Goal: Information Seeking & Learning: Learn about a topic

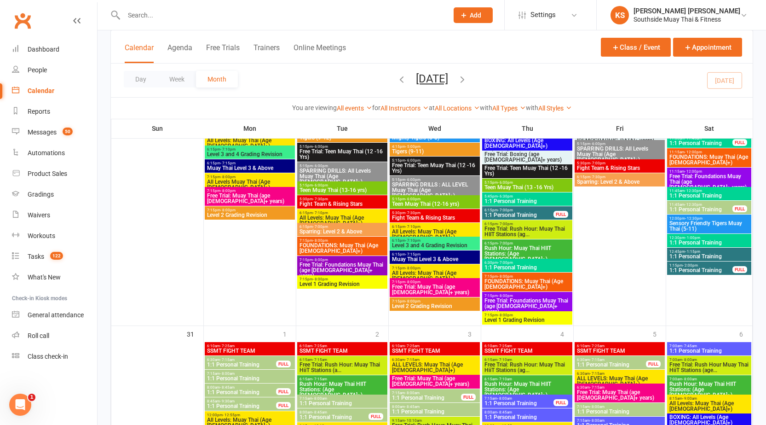
scroll to position [2216, 0]
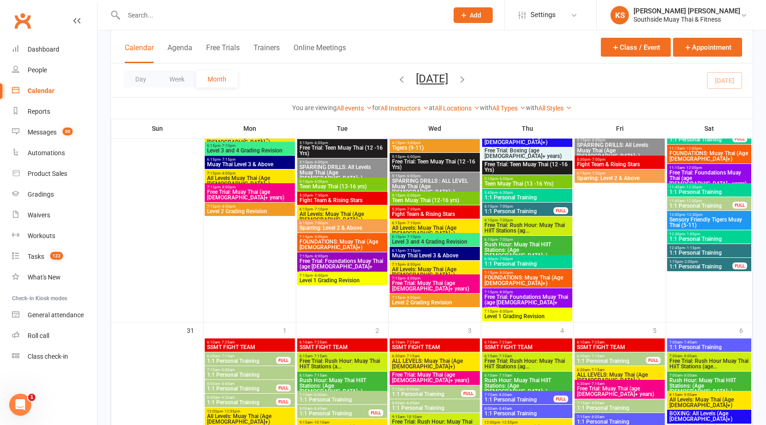
click at [532, 211] on span "1:1 Personal Training" at bounding box center [519, 212] width 70 height 6
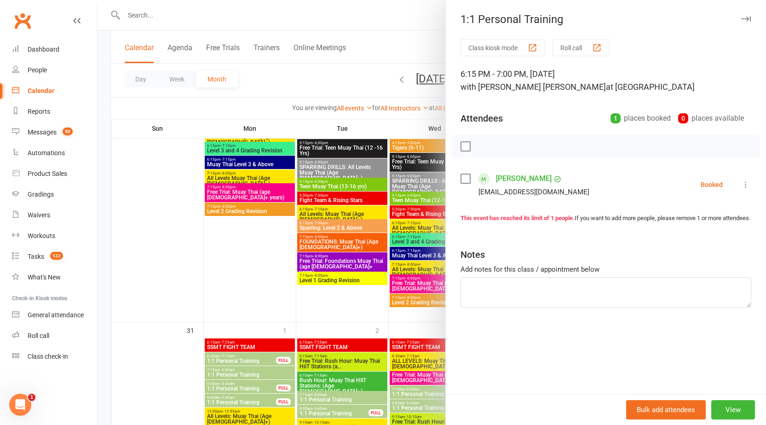
click at [342, 244] on div at bounding box center [432, 212] width 669 height 425
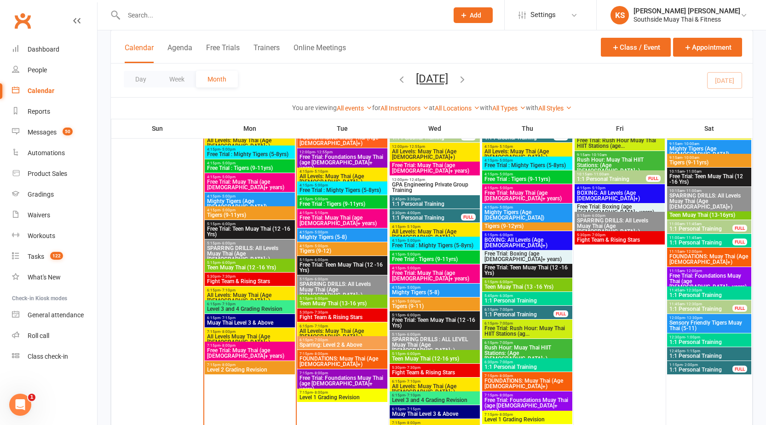
scroll to position [1065, 0]
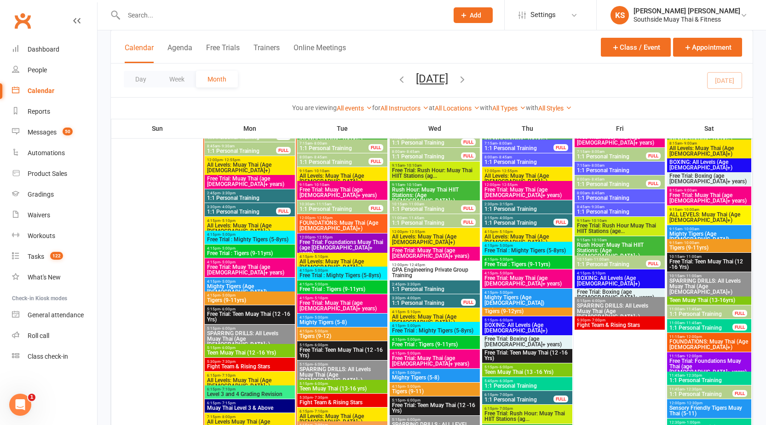
click at [241, 290] on div "4:15pm - 5:00pm Mighty Tigers (Age 5-8)" at bounding box center [250, 287] width 90 height 19
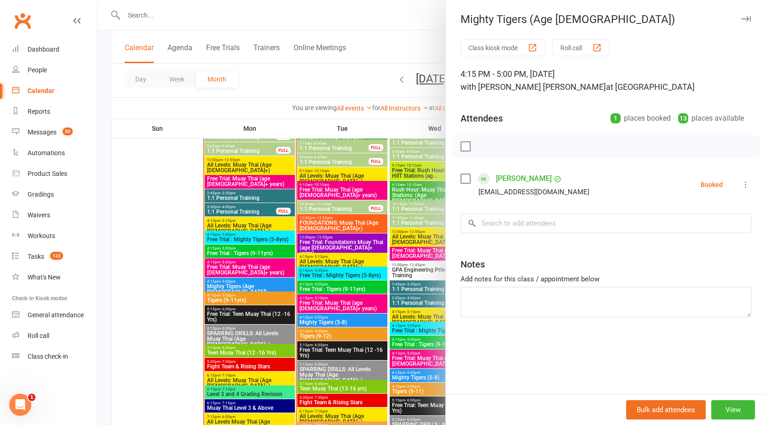
click at [255, 224] on div at bounding box center [432, 212] width 669 height 425
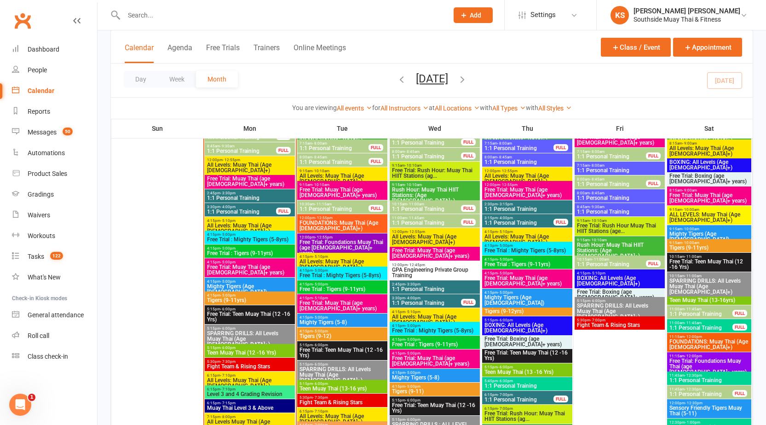
click at [261, 238] on span "Free Trial : Mighty Tigers (5-8yrs)" at bounding box center [250, 240] width 87 height 6
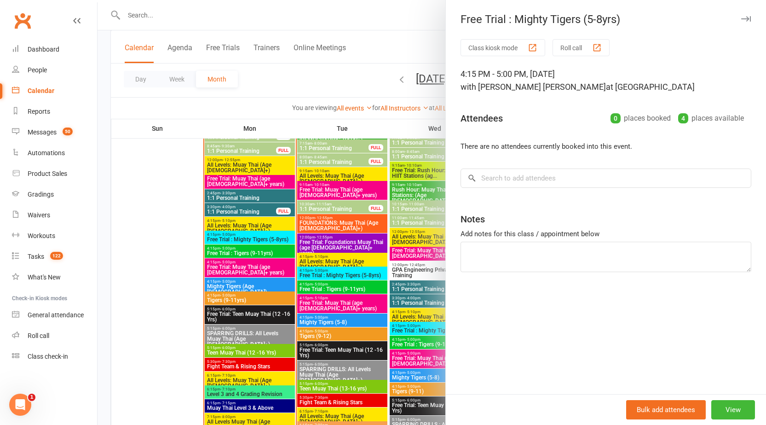
drag, startPoint x: 250, startPoint y: 273, endPoint x: 252, endPoint y: 266, distance: 7.0
click at [250, 272] on div at bounding box center [432, 212] width 669 height 425
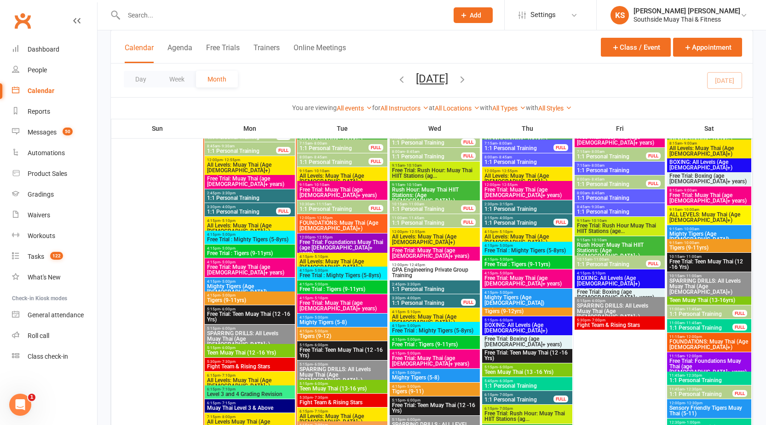
click at [254, 254] on span "Free Trial : Tigers (9-11yrs)" at bounding box center [250, 253] width 87 height 6
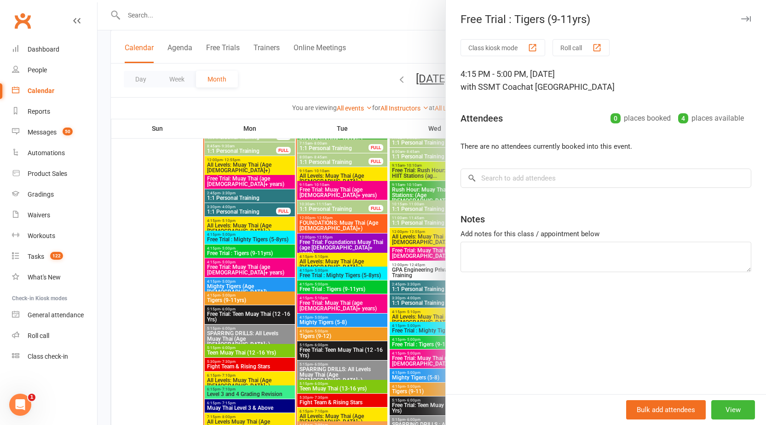
click at [254, 254] on div at bounding box center [432, 212] width 669 height 425
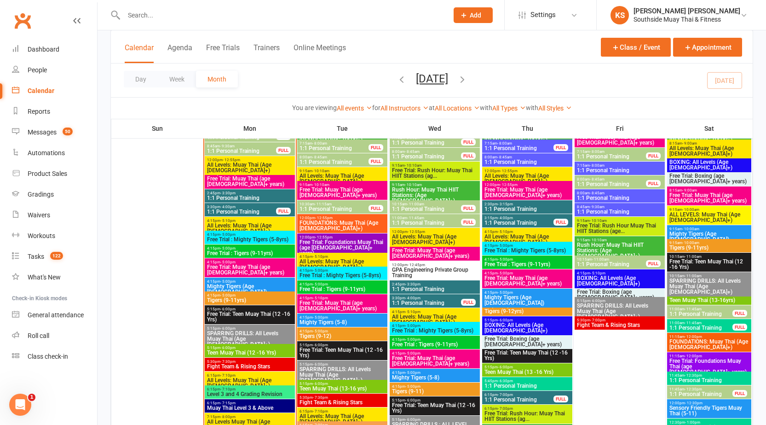
click at [241, 283] on span "4:15pm - 5:00pm" at bounding box center [250, 281] width 87 height 4
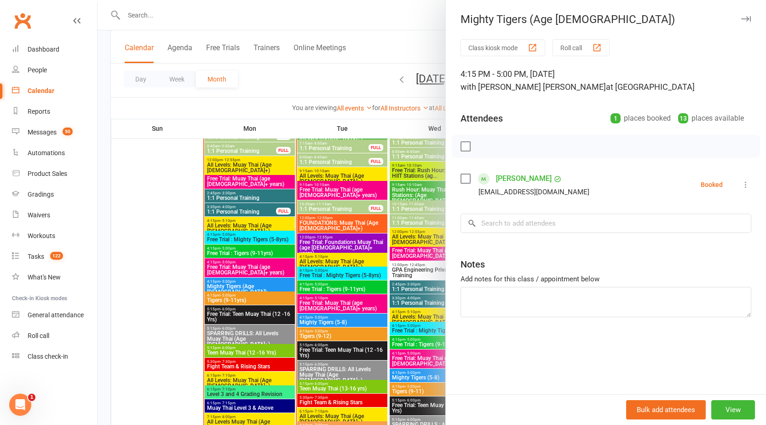
click at [245, 294] on div at bounding box center [432, 212] width 669 height 425
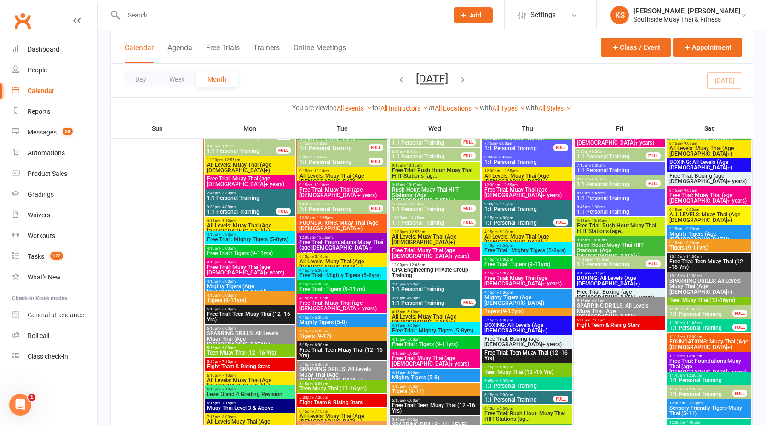
click at [246, 302] on span "Tigers (9-11yrs)" at bounding box center [250, 300] width 87 height 6
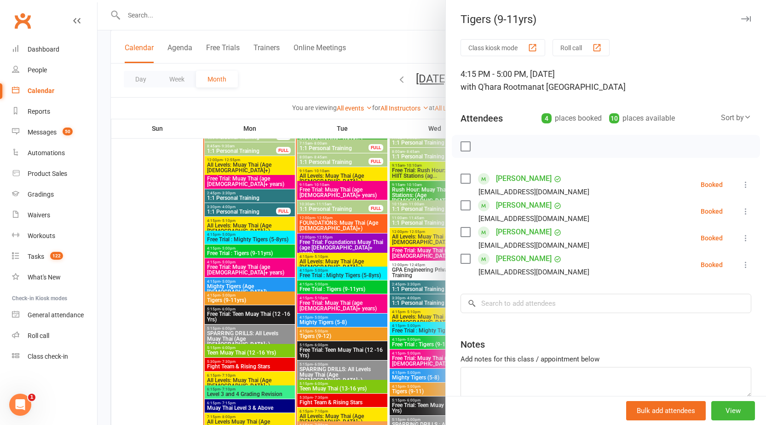
click at [332, 243] on div at bounding box center [432, 212] width 669 height 425
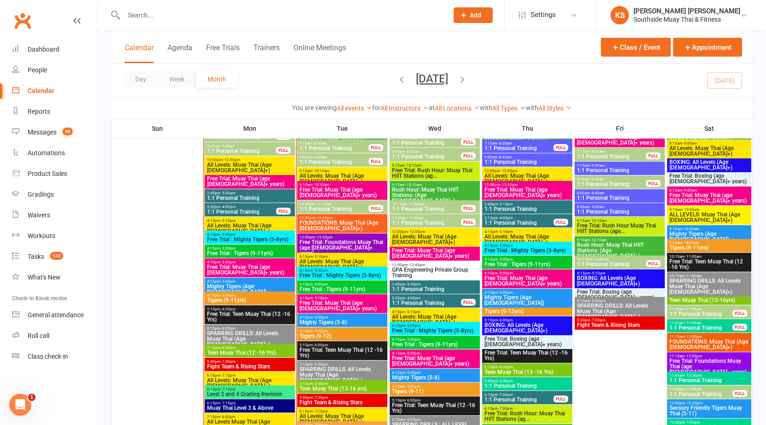
click at [362, 273] on span "Free Trial : Mighty Tigers (5-8yrs)" at bounding box center [342, 276] width 87 height 6
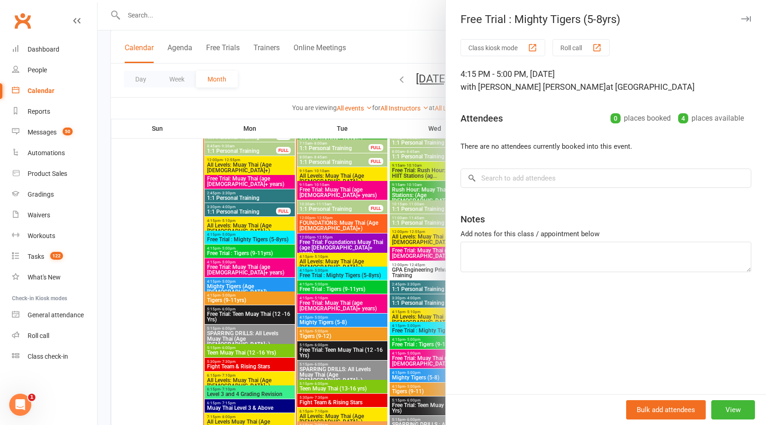
click at [362, 273] on div at bounding box center [432, 212] width 669 height 425
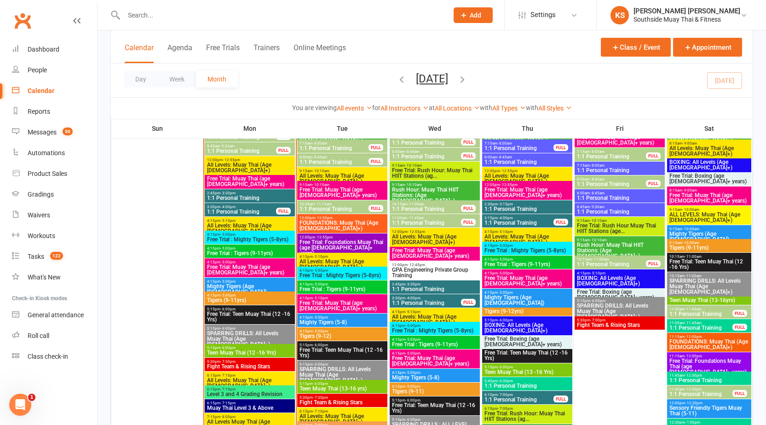
click at [345, 319] on span "Mighty Tigers (5-8)" at bounding box center [342, 322] width 87 height 6
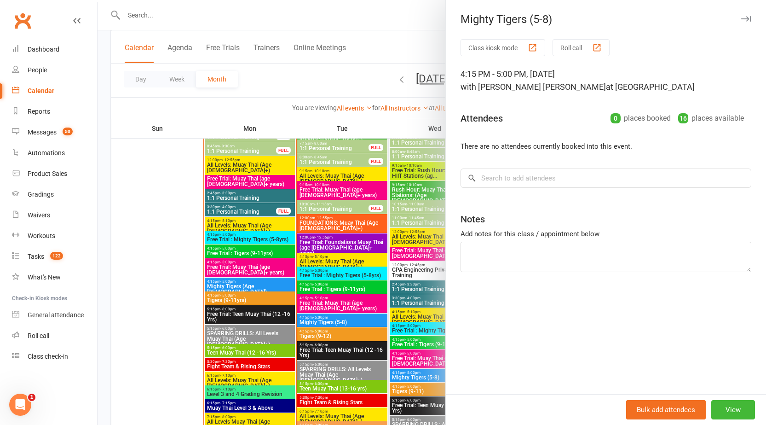
click at [345, 319] on div at bounding box center [432, 212] width 669 height 425
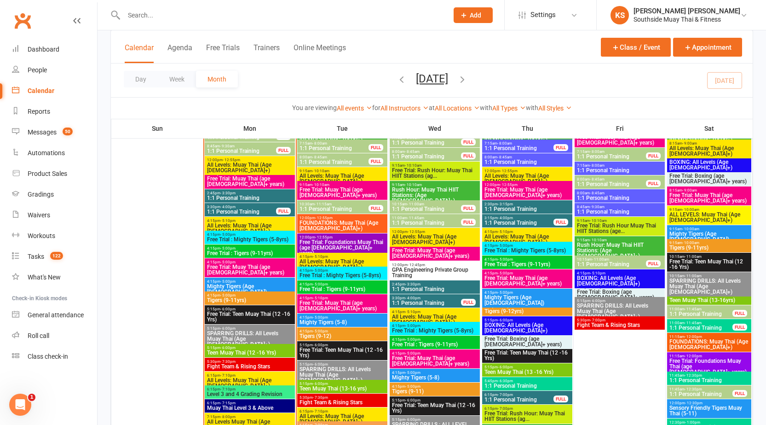
click at [343, 336] on span "Tigers (9-12)" at bounding box center [342, 336] width 87 height 6
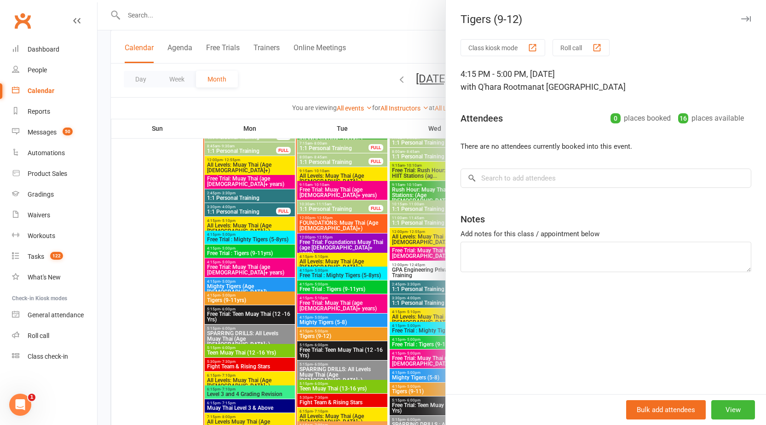
click at [342, 336] on div at bounding box center [432, 212] width 669 height 425
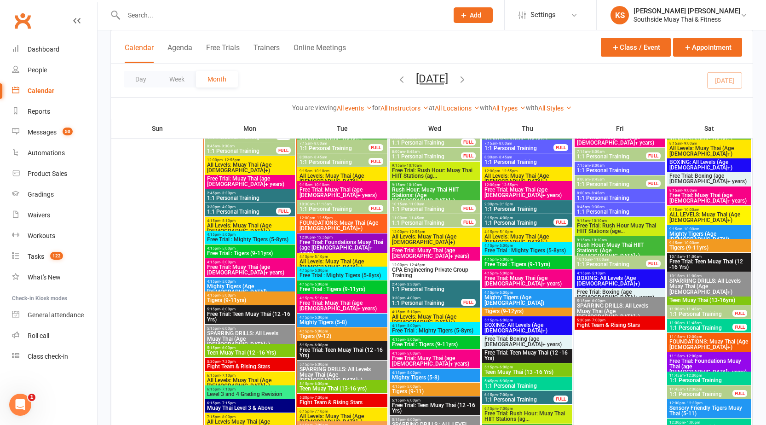
click at [238, 302] on span "Tigers (9-11yrs)" at bounding box center [250, 300] width 87 height 6
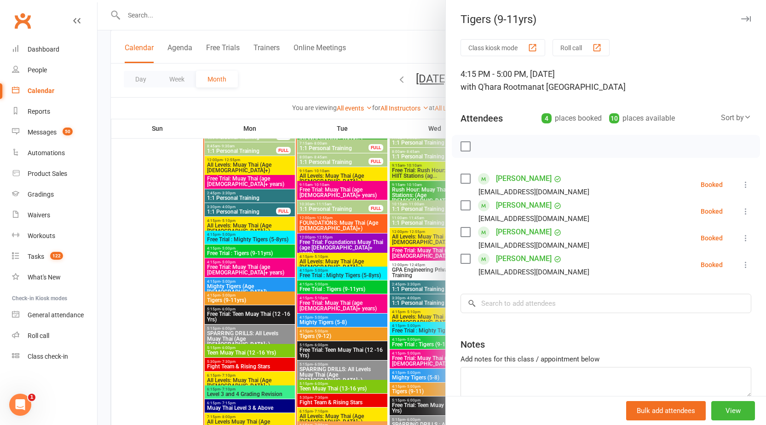
click at [238, 297] on div at bounding box center [432, 212] width 669 height 425
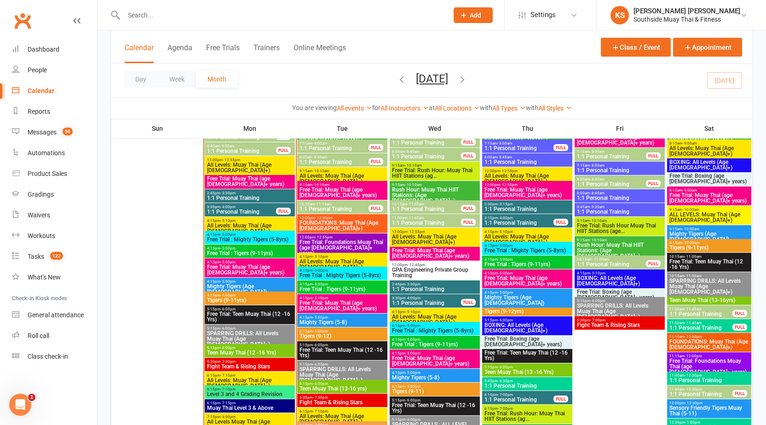
click at [243, 287] on span "Mighty Tigers (Age [DEMOGRAPHIC_DATA])" at bounding box center [250, 289] width 87 height 11
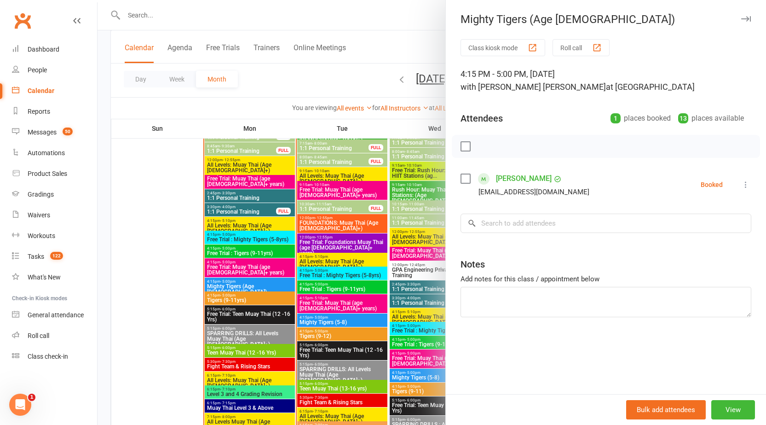
click at [255, 262] on div at bounding box center [432, 212] width 669 height 425
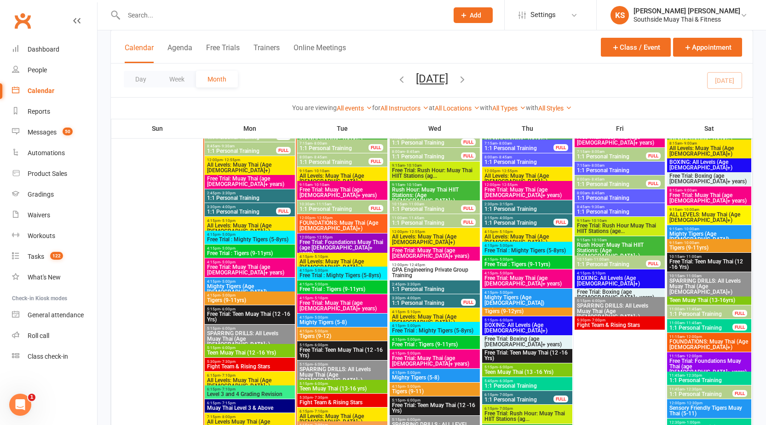
click at [255, 253] on span "Free Trial : Tigers (9-11yrs)" at bounding box center [250, 253] width 87 height 6
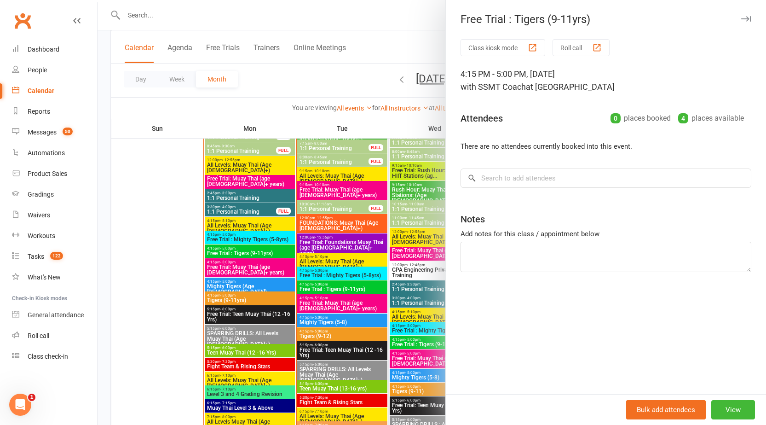
click at [255, 253] on div at bounding box center [432, 212] width 669 height 425
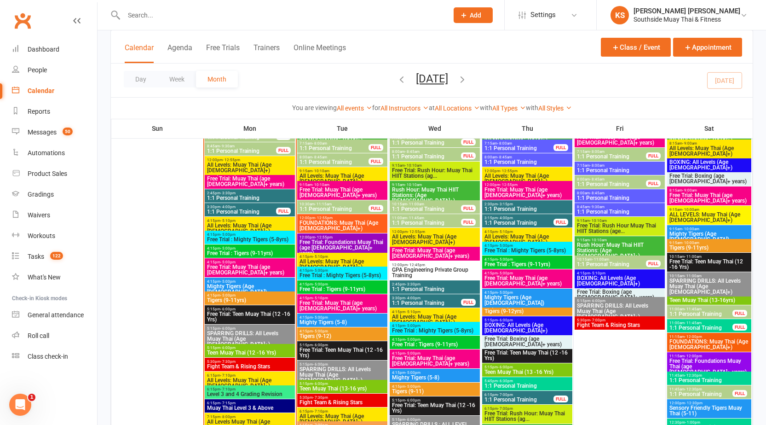
click at [258, 237] on span "Free Trial : Mighty Tigers (5-8yrs)" at bounding box center [250, 240] width 87 height 6
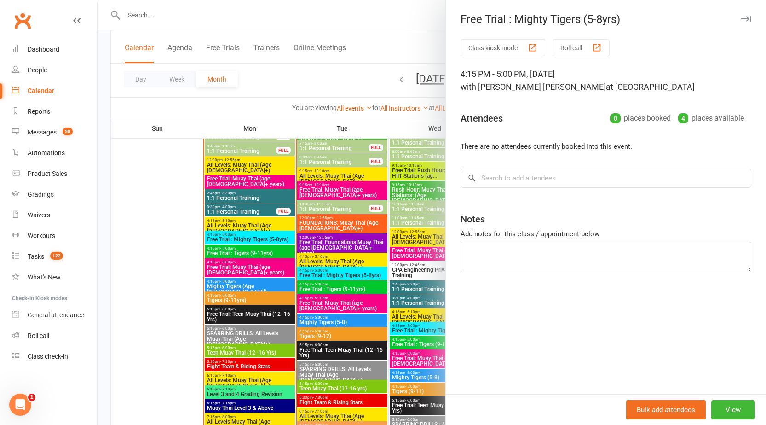
click at [258, 236] on div at bounding box center [432, 212] width 669 height 425
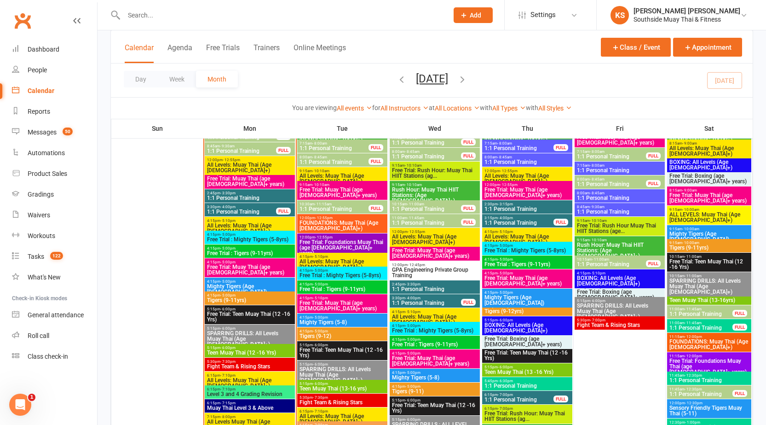
click at [257, 251] on span "Free Trial : Tigers (9-11yrs)" at bounding box center [250, 253] width 87 height 6
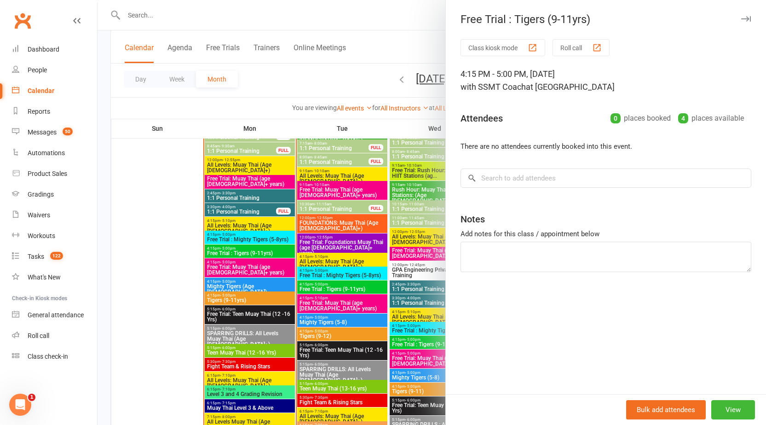
click at [257, 251] on div at bounding box center [432, 212] width 669 height 425
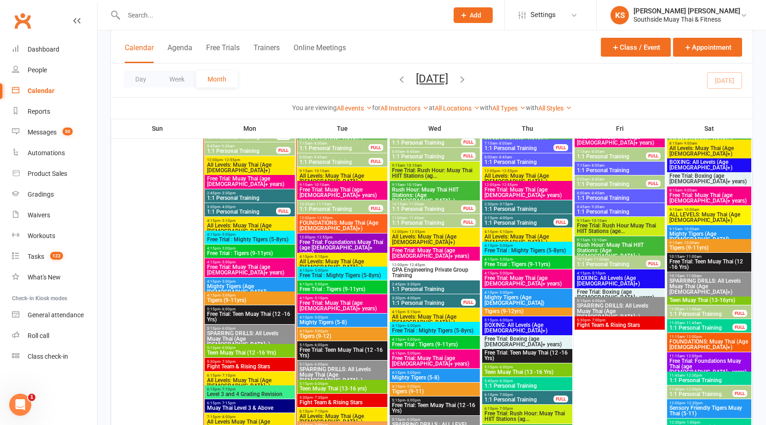
click at [247, 238] on span "Free Trial : Mighty Tigers (5-8yrs)" at bounding box center [250, 240] width 87 height 6
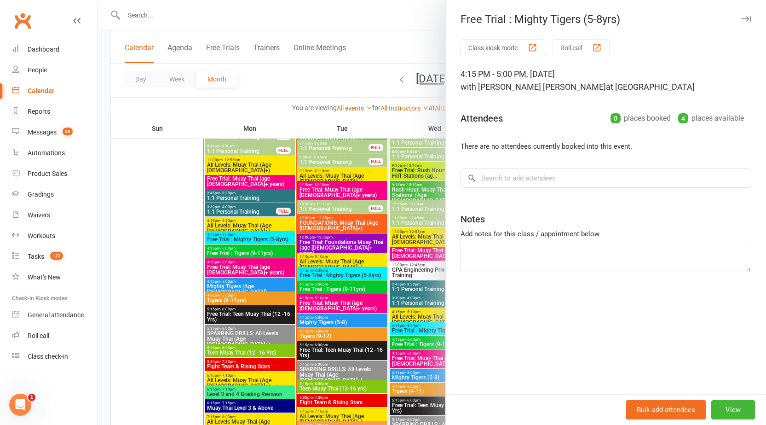
click at [248, 249] on div at bounding box center [432, 212] width 669 height 425
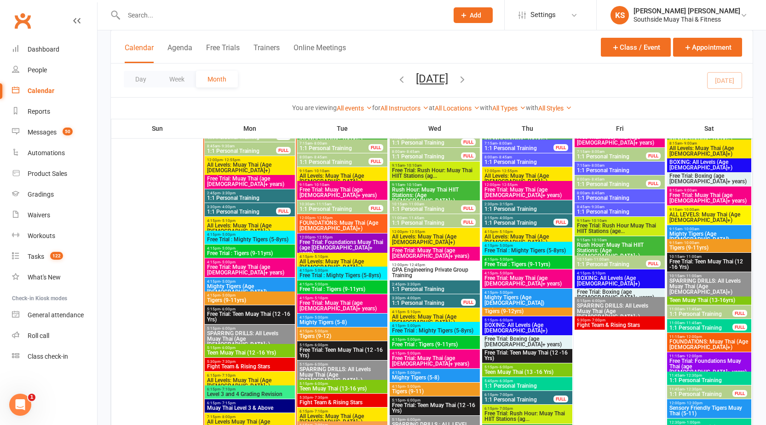
click at [248, 254] on span "Free Trial : Tigers (9-11yrs)" at bounding box center [250, 253] width 87 height 6
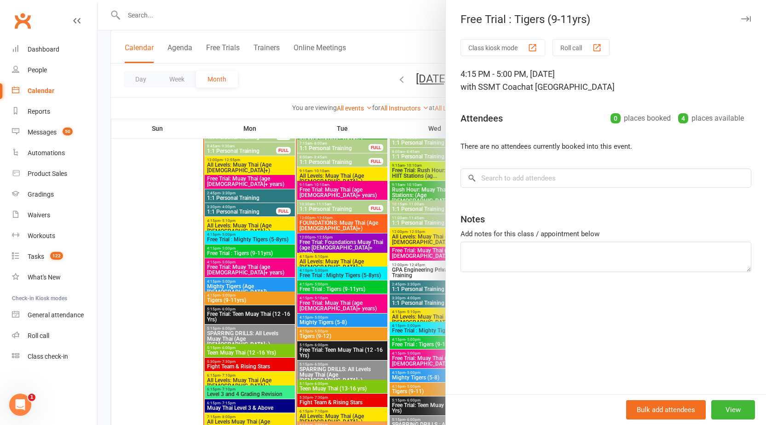
click at [248, 254] on div at bounding box center [432, 212] width 669 height 425
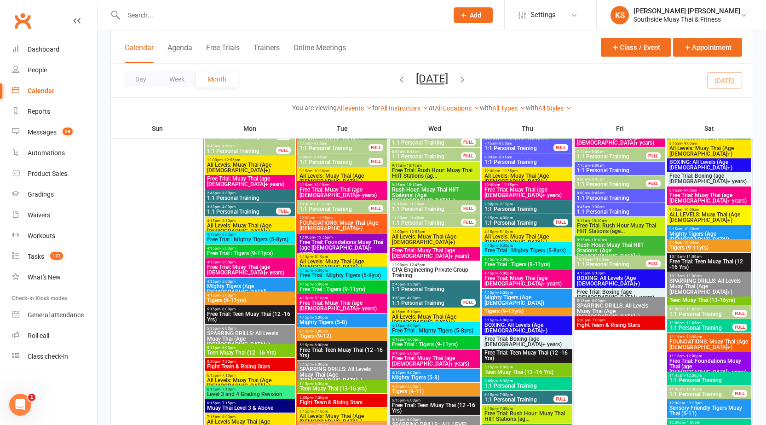
click at [248, 282] on span "4:15pm - 5:00pm" at bounding box center [250, 281] width 87 height 4
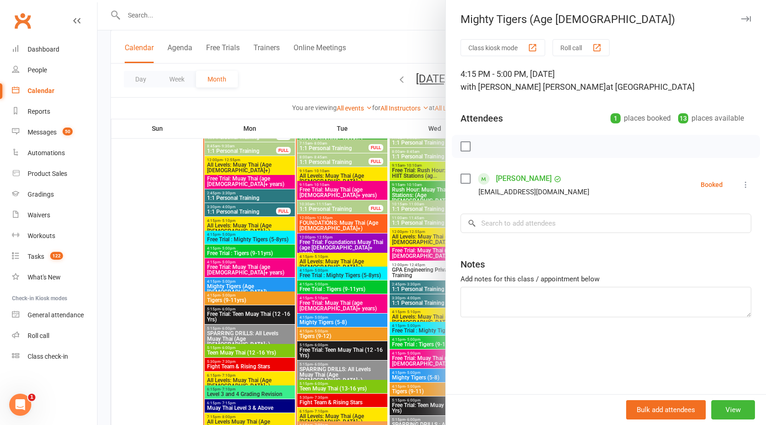
click at [244, 290] on div at bounding box center [432, 212] width 669 height 425
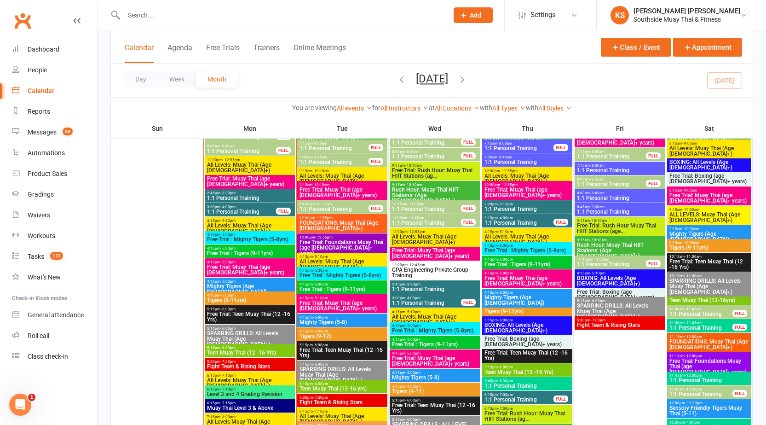
click at [238, 298] on span "Tigers (9-11yrs)" at bounding box center [250, 300] width 87 height 6
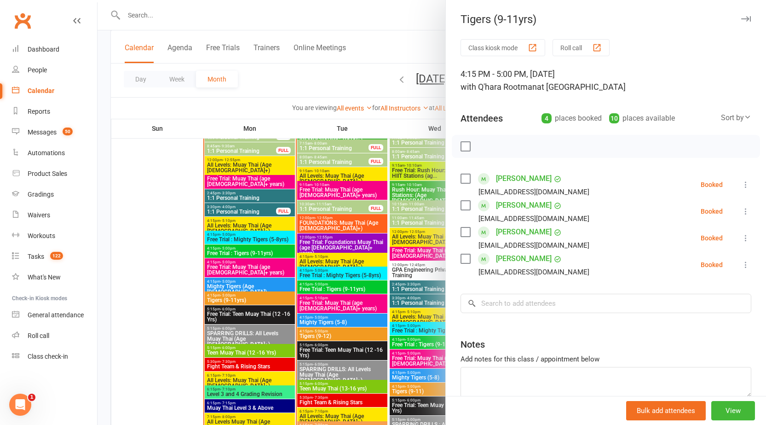
click at [238, 298] on div at bounding box center [432, 212] width 669 height 425
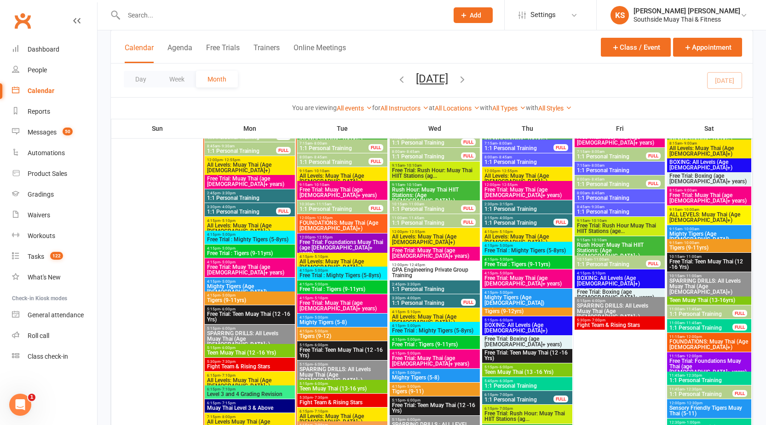
click at [341, 290] on span "Free Trial : Tigers (9-11yrs)" at bounding box center [342, 289] width 87 height 6
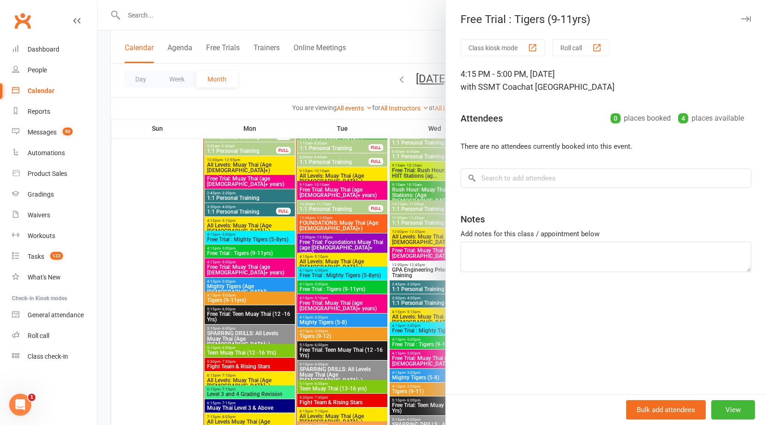
click at [341, 290] on div at bounding box center [432, 212] width 669 height 425
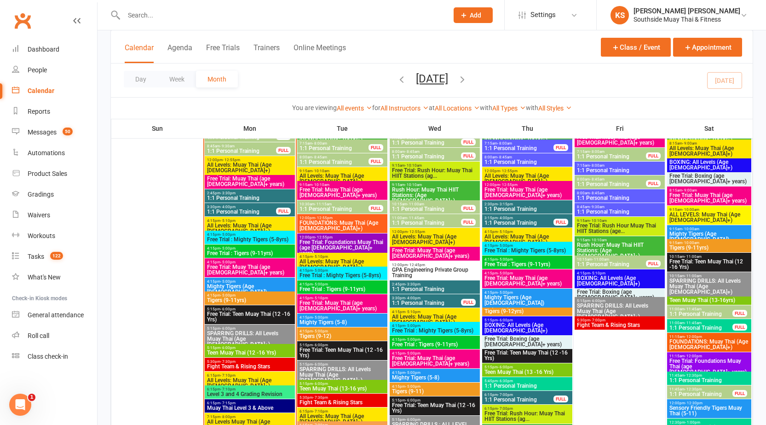
click at [340, 273] on span "Free Trial : Mighty Tigers (5-8yrs)" at bounding box center [342, 276] width 87 height 6
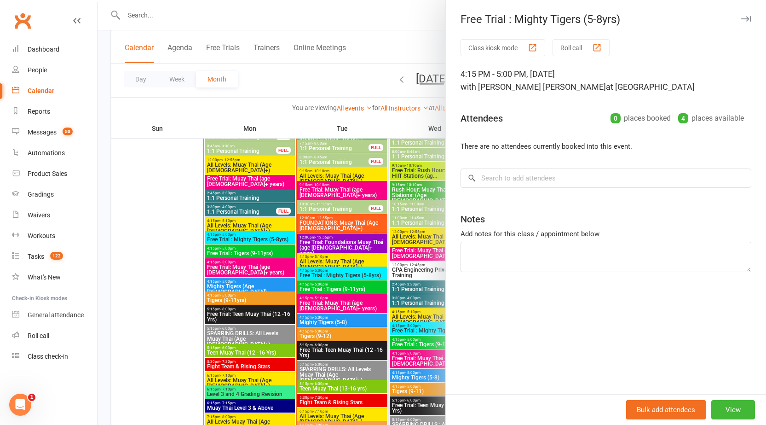
click at [340, 273] on div at bounding box center [432, 212] width 669 height 425
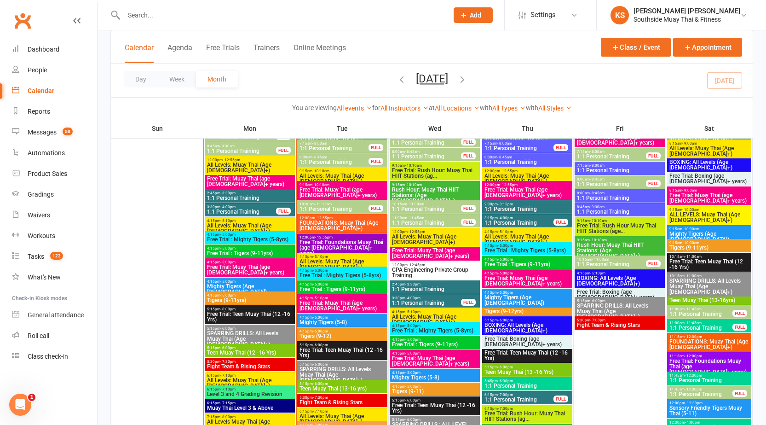
click at [239, 250] on span "Free Trial : Tigers (9-11yrs)" at bounding box center [250, 253] width 87 height 6
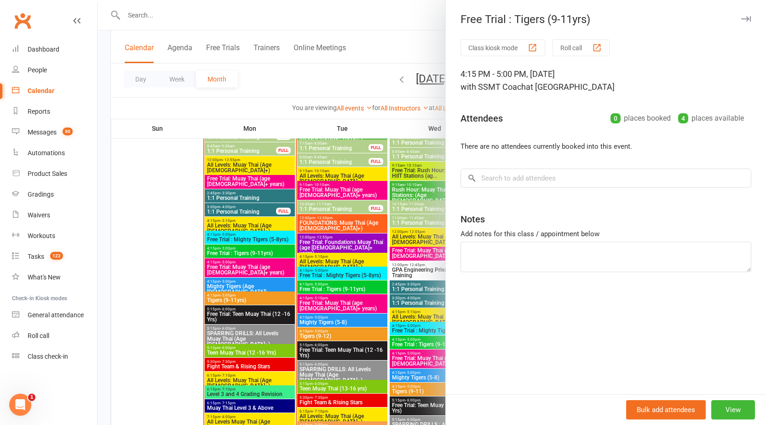
click at [244, 283] on div at bounding box center [432, 212] width 669 height 425
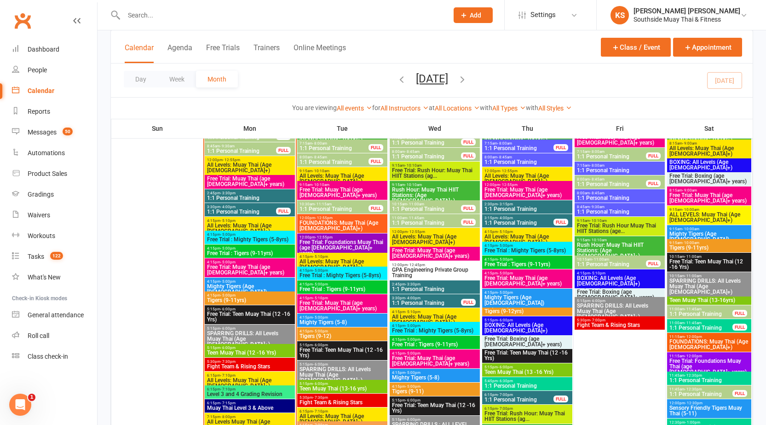
click at [252, 240] on span "Free Trial : Mighty Tigers (5-8yrs)" at bounding box center [250, 240] width 87 height 6
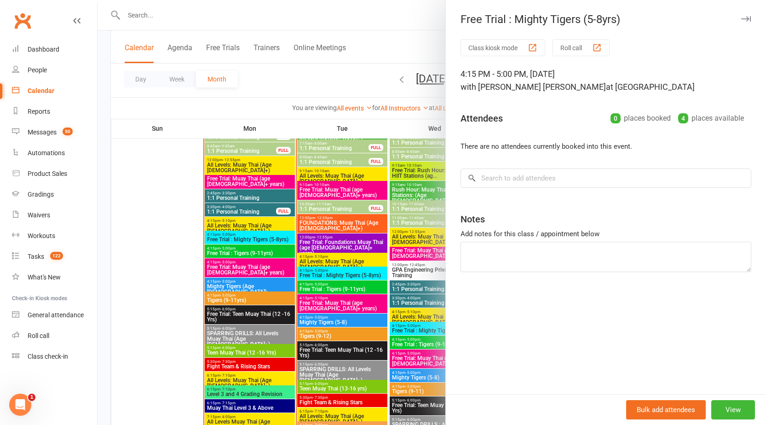
click at [250, 248] on div at bounding box center [432, 212] width 669 height 425
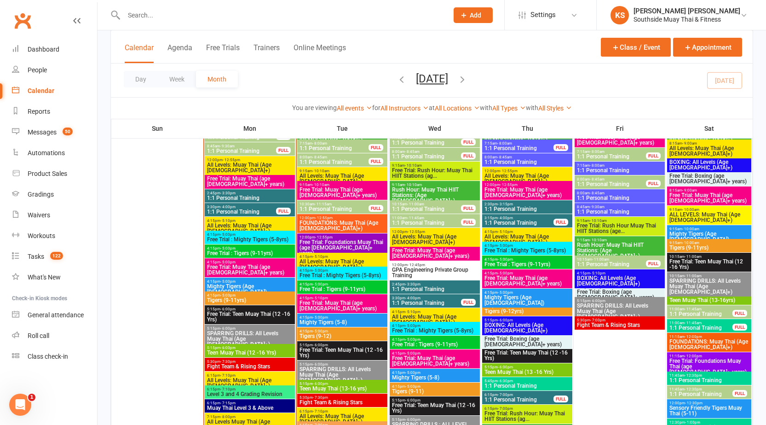
click at [250, 252] on span "Free Trial : Tigers (9-11yrs)" at bounding box center [250, 253] width 87 height 6
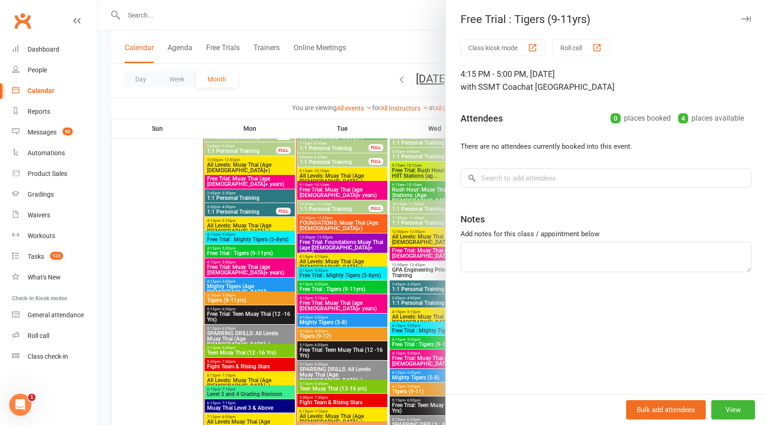
click at [203, 231] on div at bounding box center [432, 212] width 669 height 425
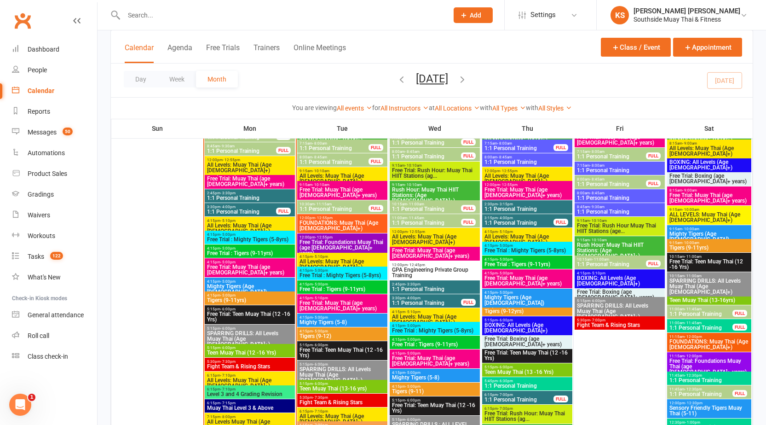
click at [418, 297] on span "- 4:00pm" at bounding box center [413, 298] width 15 height 4
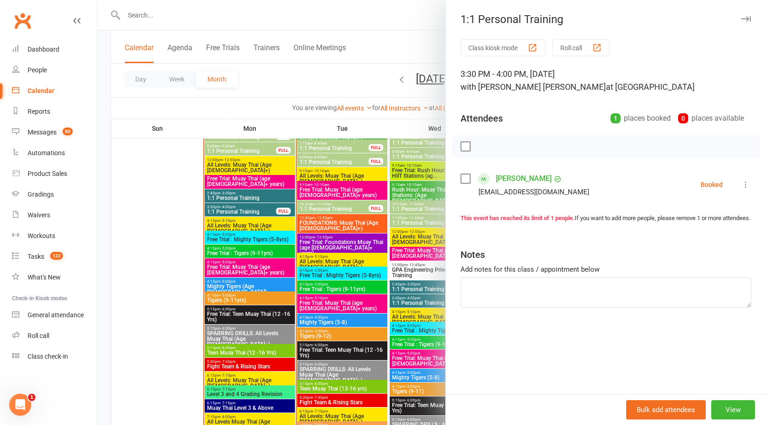
click at [379, 274] on div at bounding box center [432, 212] width 669 height 425
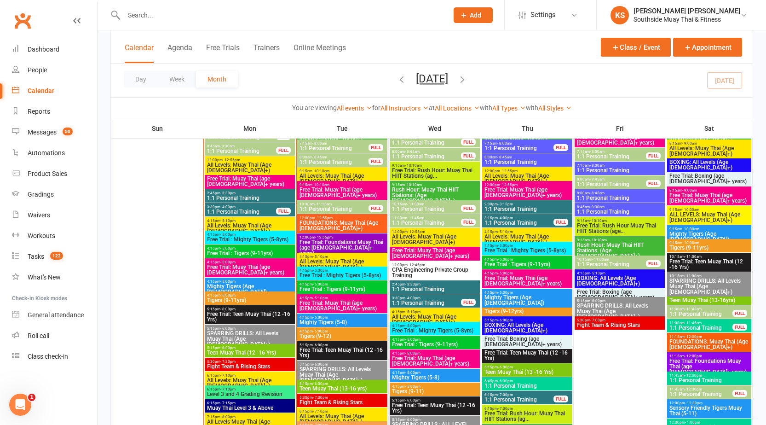
click at [515, 397] on span "1:1 Personal Training" at bounding box center [519, 400] width 70 height 6
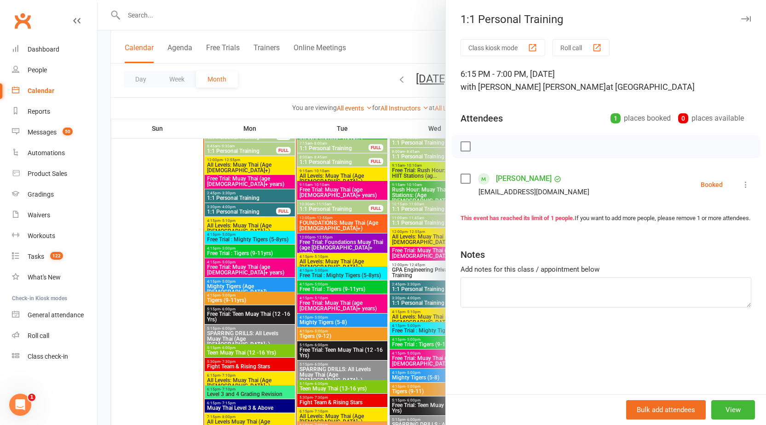
click at [408, 330] on div at bounding box center [432, 212] width 669 height 425
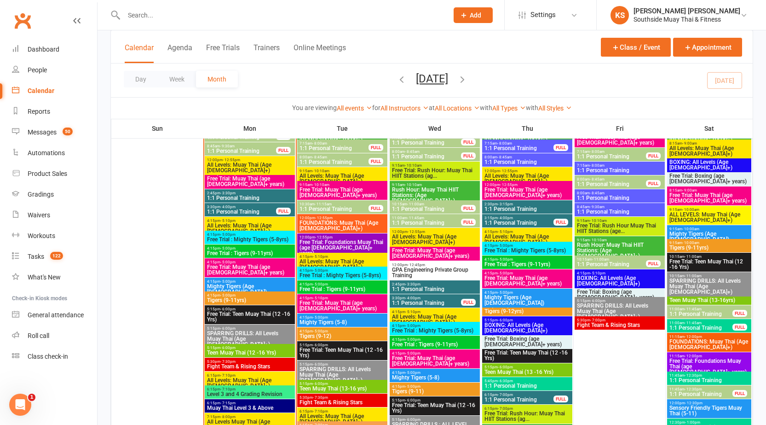
click at [496, 219] on span "3:15pm - 4:00pm" at bounding box center [519, 218] width 70 height 4
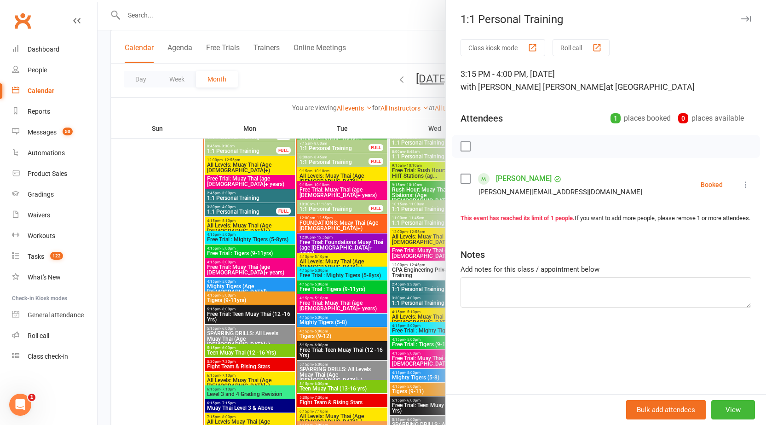
click at [244, 279] on div at bounding box center [432, 212] width 669 height 425
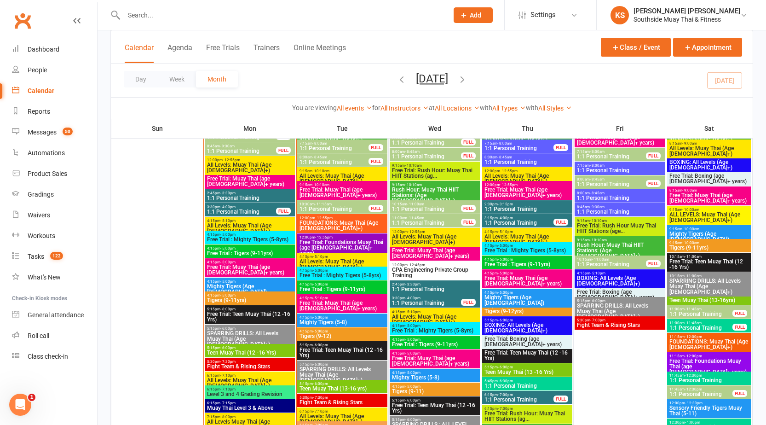
click at [439, 305] on span "1:1 Personal Training" at bounding box center [427, 303] width 70 height 6
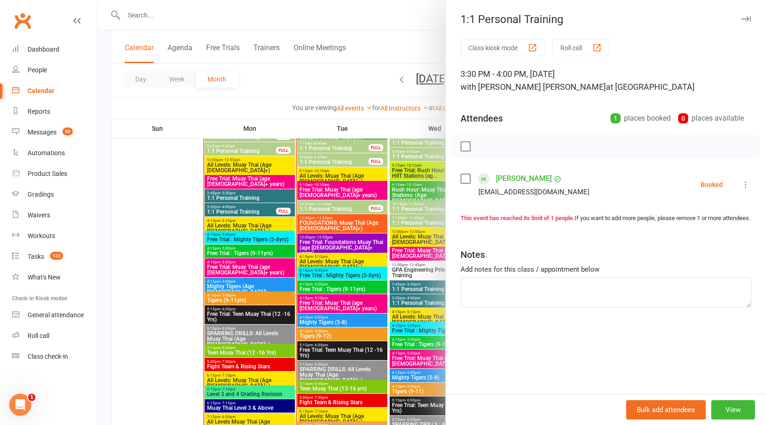
click at [303, 259] on div at bounding box center [432, 212] width 669 height 425
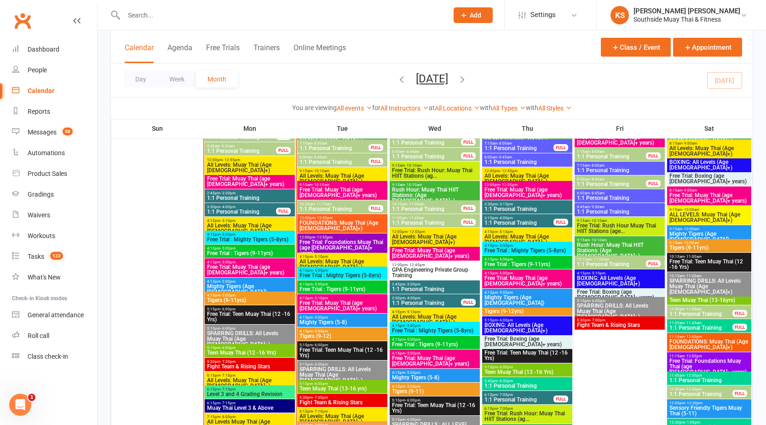
click at [255, 252] on span "Free Trial : Tigers (9-11yrs)" at bounding box center [250, 253] width 87 height 6
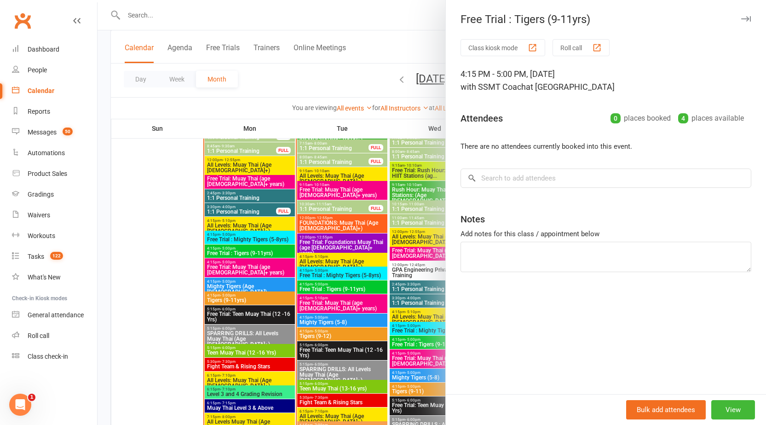
click at [243, 267] on div at bounding box center [432, 212] width 669 height 425
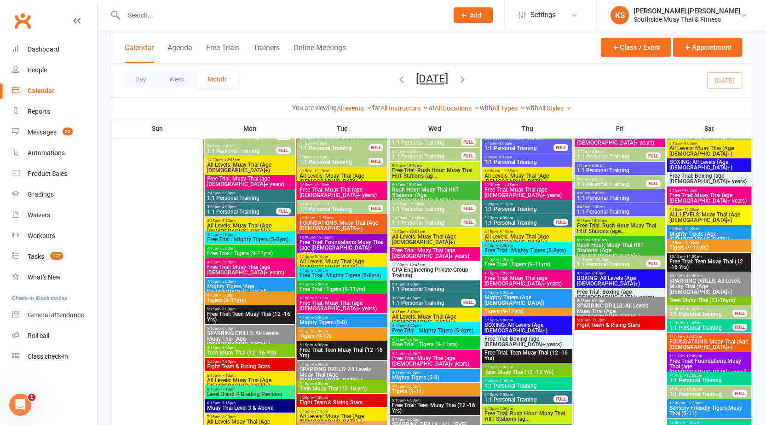
click at [244, 289] on span "Mighty Tigers (Age [DEMOGRAPHIC_DATA])" at bounding box center [250, 289] width 87 height 11
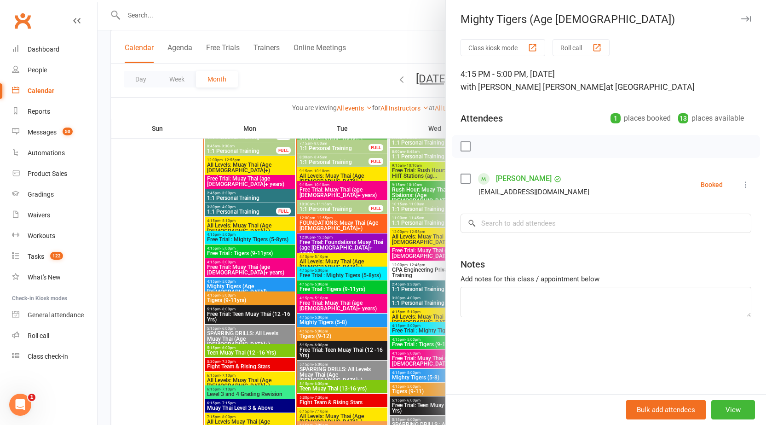
click at [240, 292] on div at bounding box center [432, 212] width 669 height 425
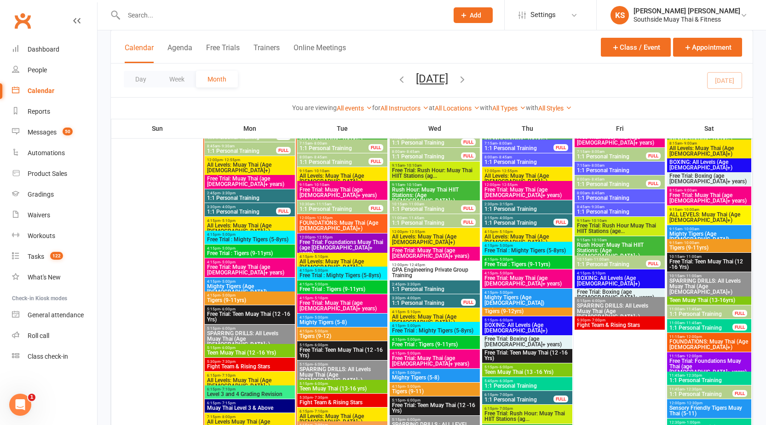
click at [231, 299] on span "Tigers (9-11yrs)" at bounding box center [250, 300] width 87 height 6
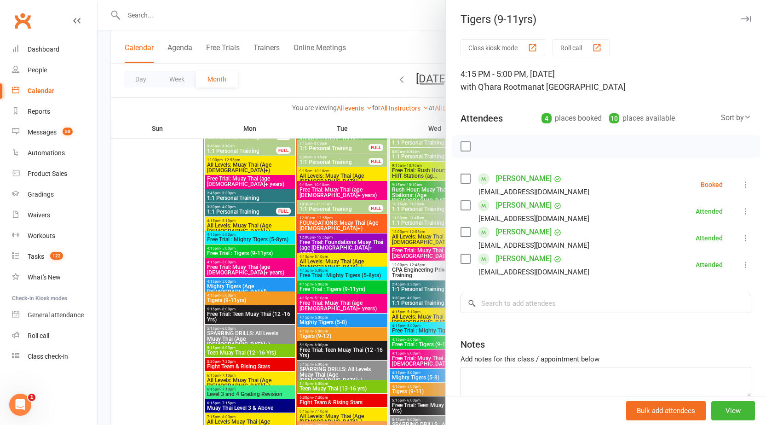
click at [227, 301] on div at bounding box center [432, 212] width 669 height 425
